Goal: Task Accomplishment & Management: Use online tool/utility

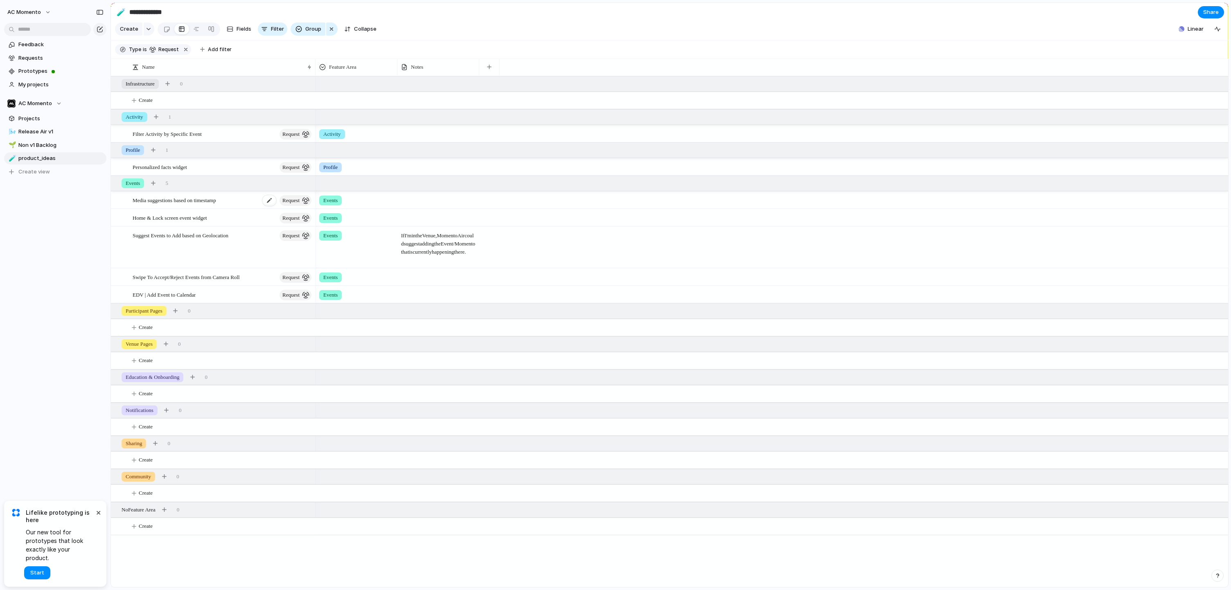
click at [216, 205] on span "Media suggestions based on timestamp" at bounding box center [174, 199] width 83 height 9
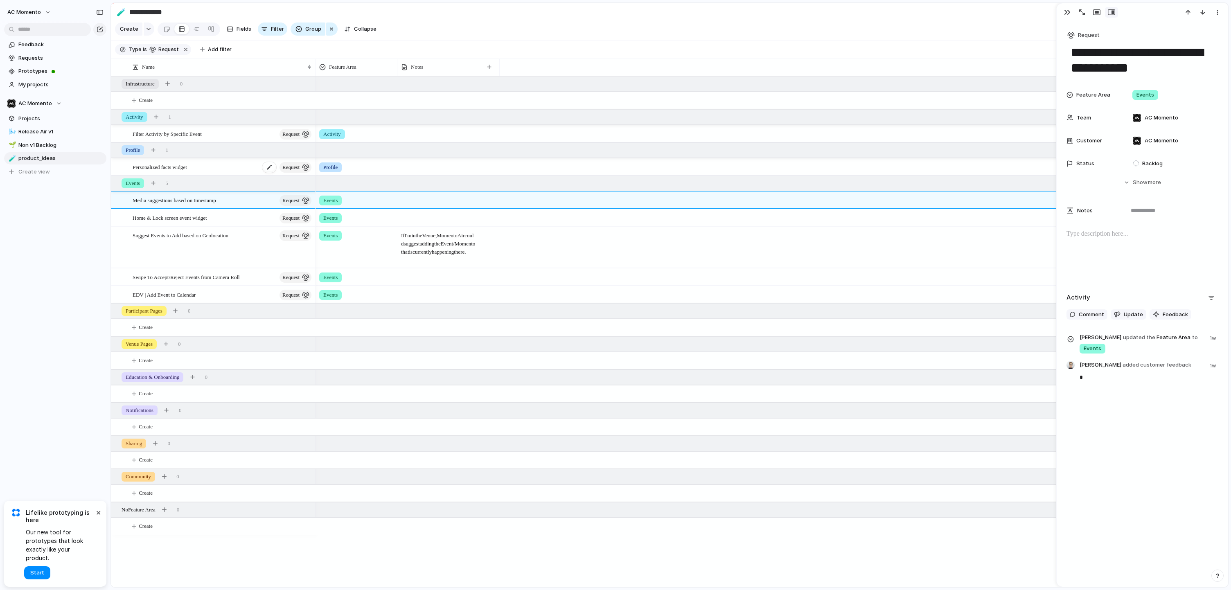
click at [212, 171] on div "Personalized facts widget request" at bounding box center [223, 167] width 180 height 17
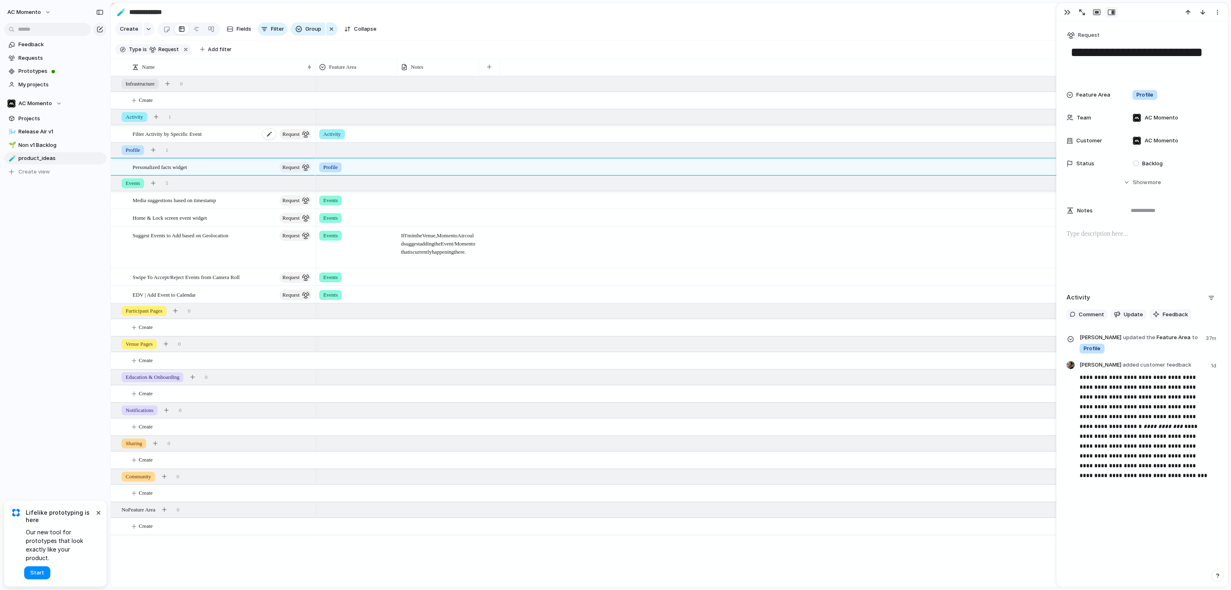
click at [215, 142] on div "Filter Activity by Specific Event request" at bounding box center [223, 134] width 180 height 17
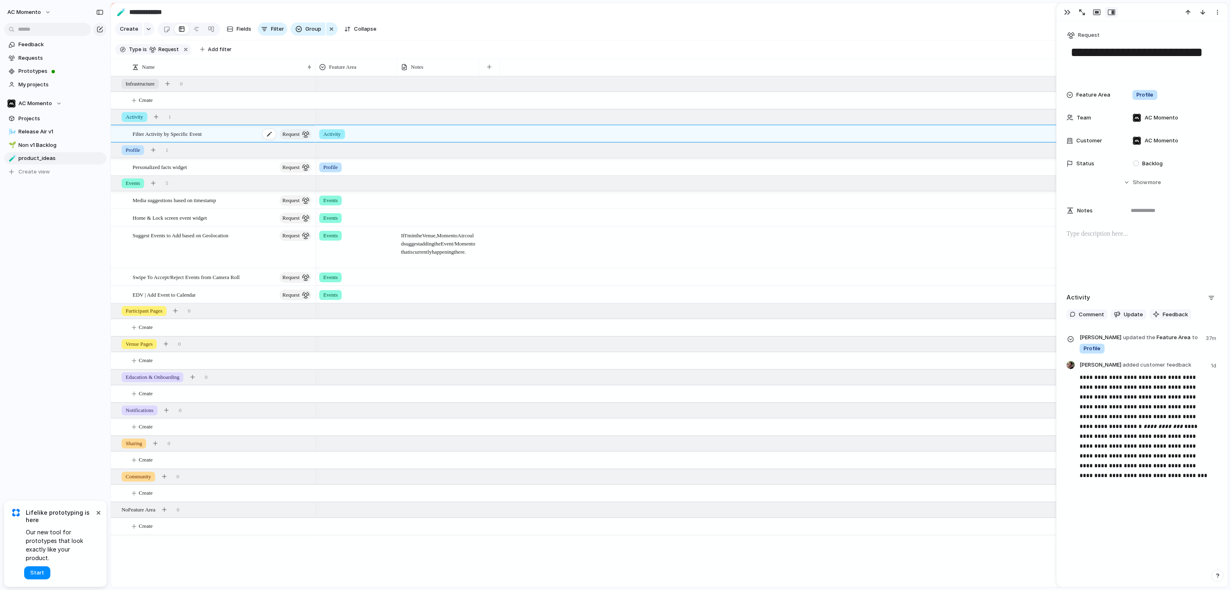
type textarea "**********"
